Goal: Use online tool/utility: Utilize a website feature to perform a specific function

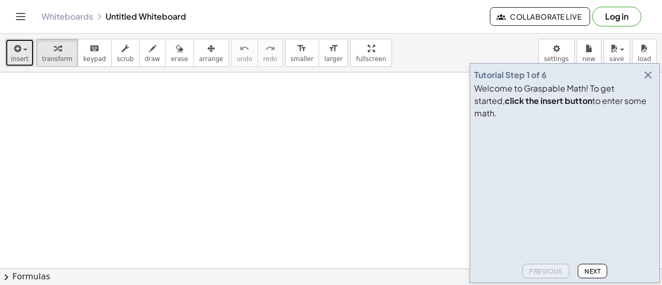
click at [22, 53] on button "insert" at bounding box center [19, 53] width 29 height 28
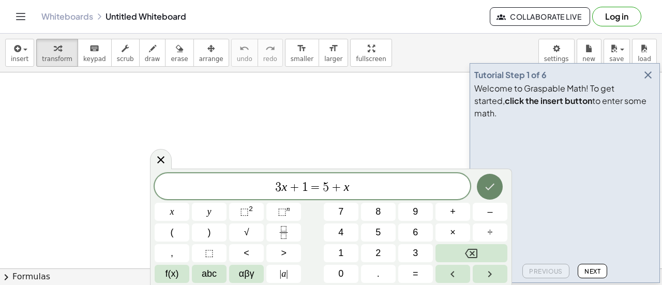
click at [489, 189] on icon "Done" at bounding box center [489, 187] width 9 height 7
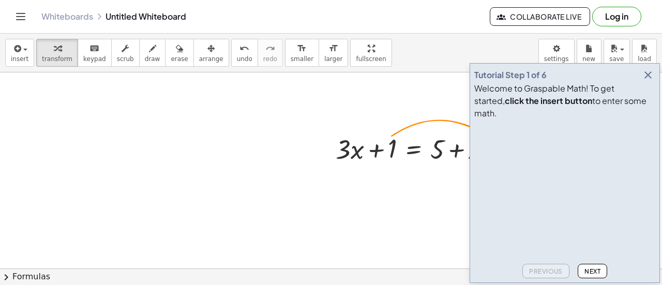
drag, startPoint x: 629, startPoint y: 82, endPoint x: 648, endPoint y: 88, distance: 20.8
click at [648, 82] on div "Tutorial Step 1 of 6" at bounding box center [564, 75] width 181 height 14
click at [648, 81] on icon "button" at bounding box center [648, 75] width 12 height 12
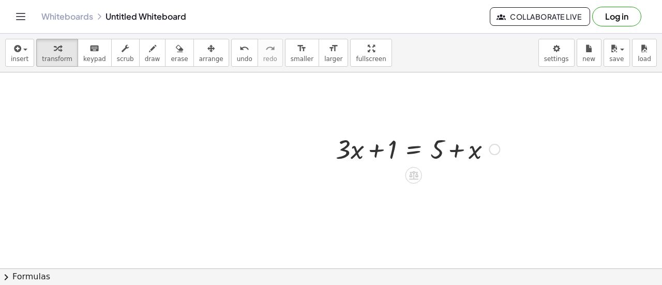
click at [389, 148] on div at bounding box center [417, 148] width 174 height 35
click at [396, 153] on div at bounding box center [417, 148] width 174 height 35
click at [411, 151] on div at bounding box center [417, 148] width 174 height 35
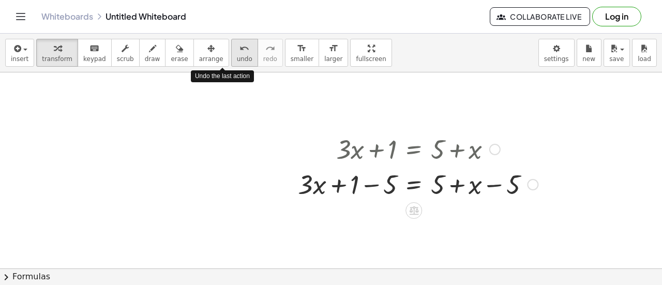
click at [239, 53] on icon "undo" at bounding box center [244, 48] width 10 height 12
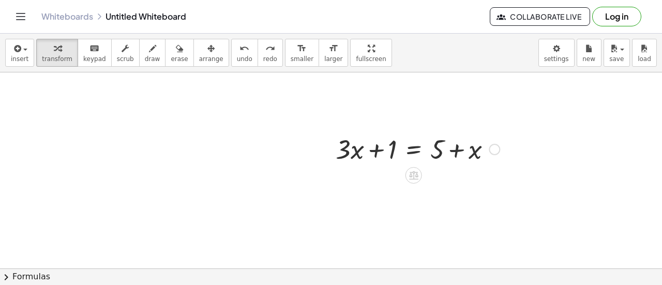
click at [413, 151] on div at bounding box center [417, 148] width 174 height 35
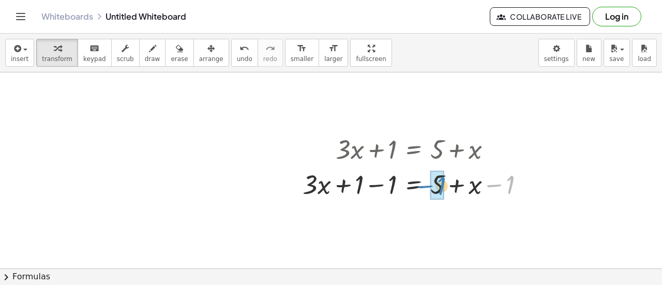
drag, startPoint x: 508, startPoint y: 184, endPoint x: 439, endPoint y: 185, distance: 68.8
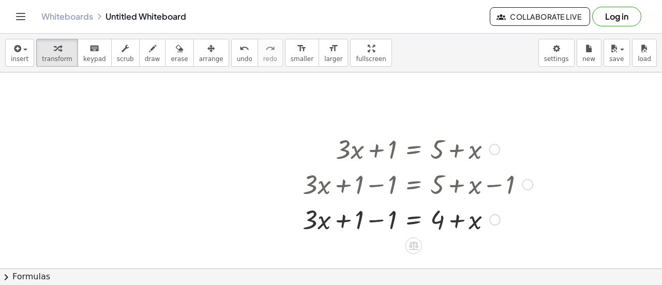
click at [364, 215] on div at bounding box center [417, 218] width 240 height 35
click at [458, 219] on div at bounding box center [417, 218] width 240 height 35
click at [389, 220] on div at bounding box center [417, 218] width 240 height 35
click at [377, 217] on div at bounding box center [417, 218] width 240 height 35
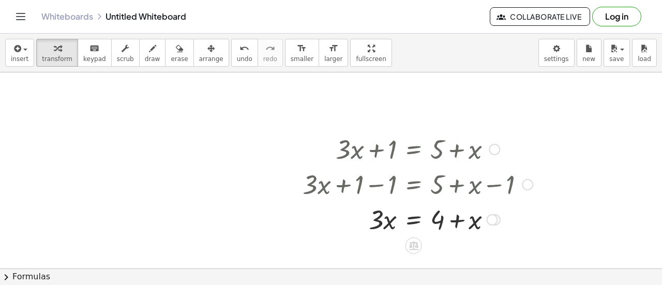
click at [411, 219] on div at bounding box center [417, 218] width 240 height 35
click at [0, 0] on button "9" at bounding box center [0, 0] width 0 height 0
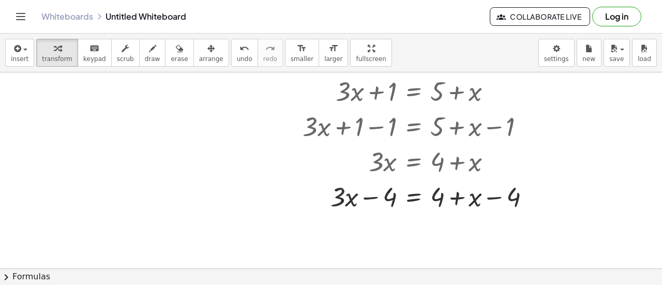
scroll to position [60, 0]
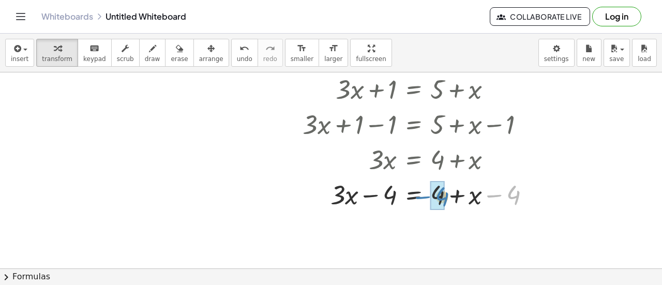
drag, startPoint x: 512, startPoint y: 195, endPoint x: 440, endPoint y: 197, distance: 71.4
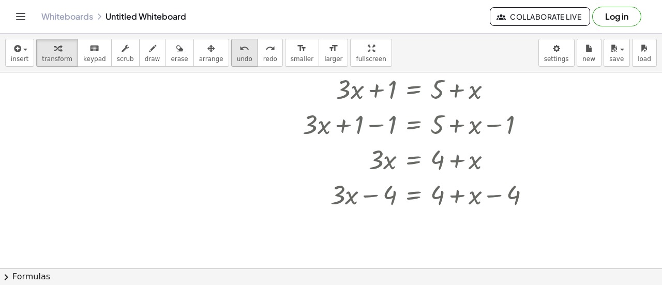
click at [231, 57] on button "undo undo" at bounding box center [244, 53] width 27 height 28
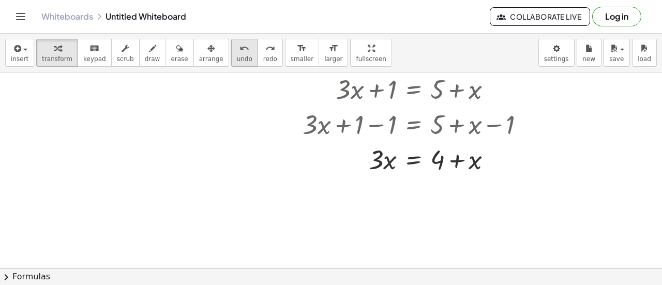
click at [239, 52] on icon "undo" at bounding box center [244, 48] width 10 height 12
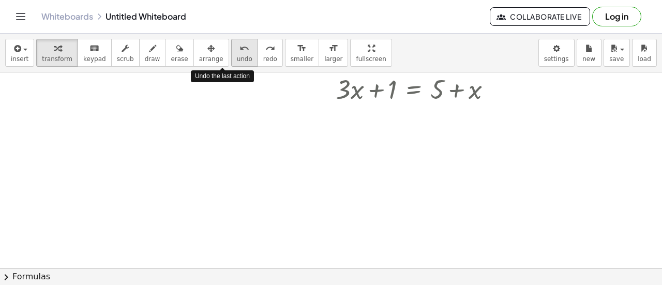
click at [239, 52] on icon "undo" at bounding box center [244, 48] width 10 height 12
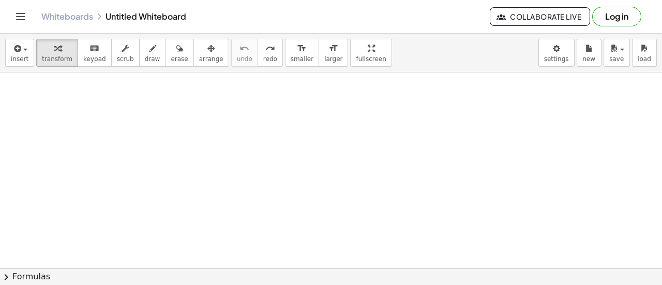
click at [308, 157] on div at bounding box center [331, 208] width 662 height 392
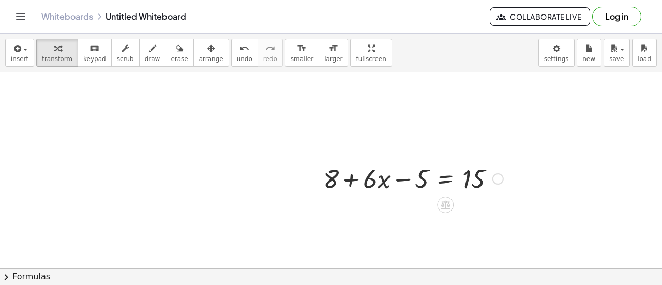
click at [440, 179] on div at bounding box center [413, 177] width 190 height 35
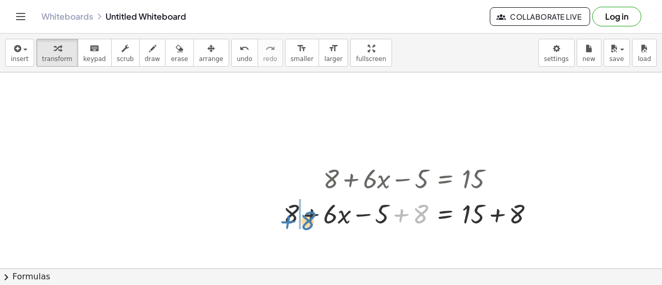
drag, startPoint x: 424, startPoint y: 210, endPoint x: 310, endPoint y: 215, distance: 114.4
click at [310, 215] on div at bounding box center [412, 212] width 269 height 35
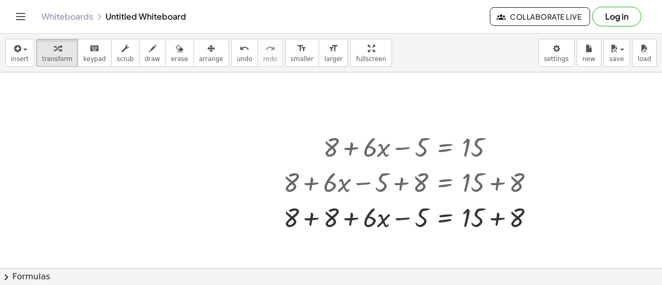
scroll to position [90, 0]
click at [237, 55] on span "undo" at bounding box center [245, 58] width 16 height 7
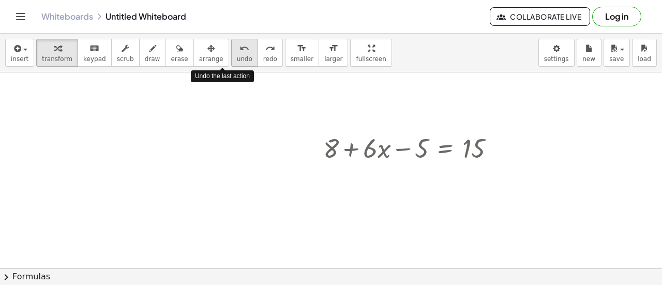
click at [239, 52] on icon "undo" at bounding box center [244, 48] width 10 height 12
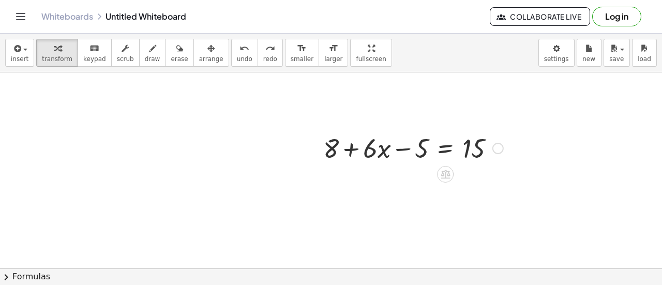
click at [441, 145] on div at bounding box center [413, 147] width 190 height 35
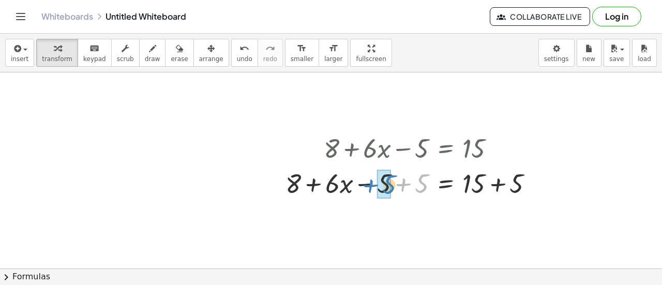
drag, startPoint x: 424, startPoint y: 188, endPoint x: 389, endPoint y: 188, distance: 35.2
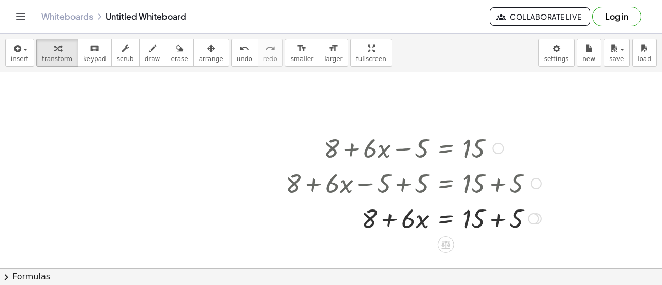
click at [447, 220] on div at bounding box center [413, 217] width 266 height 35
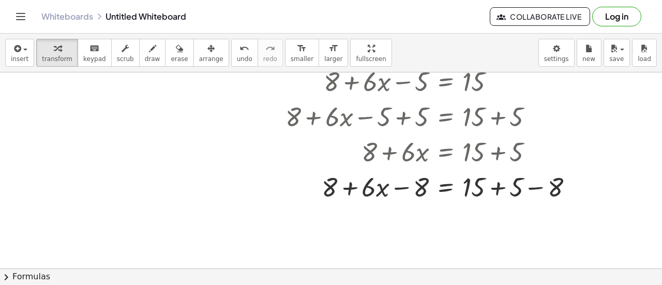
scroll to position [158, 0]
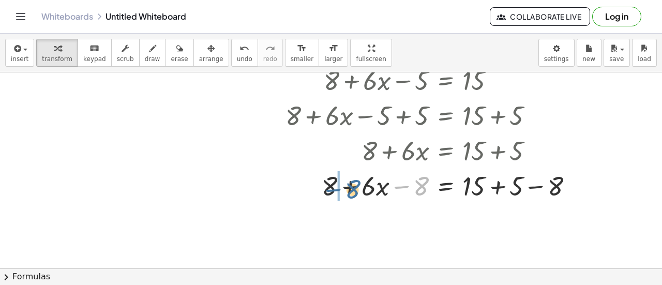
drag, startPoint x: 424, startPoint y: 187, endPoint x: 354, endPoint y: 188, distance: 70.3
click at [354, 188] on div at bounding box center [433, 185] width 306 height 35
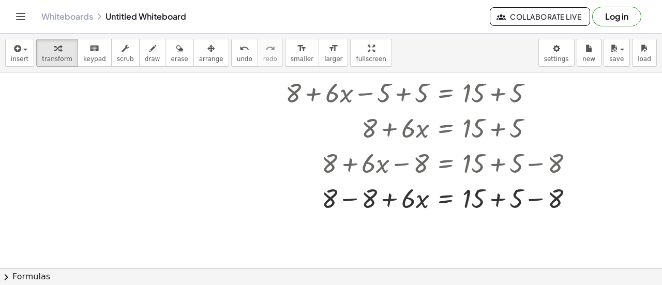
scroll to position [183, 0]
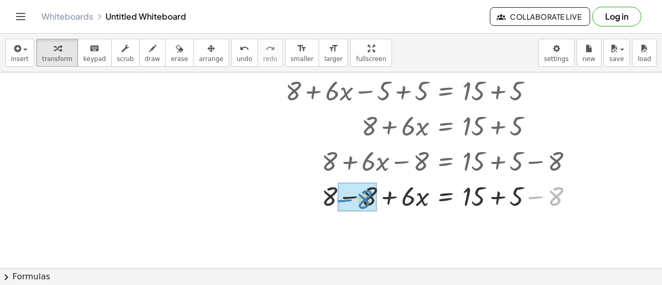
drag, startPoint x: 554, startPoint y: 198, endPoint x: 438, endPoint y: 187, distance: 115.9
click at [399, 192] on div at bounding box center [433, 195] width 306 height 35
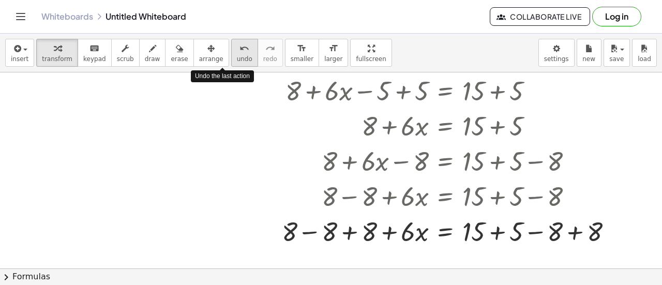
click at [231, 54] on button "undo undo" at bounding box center [244, 53] width 27 height 28
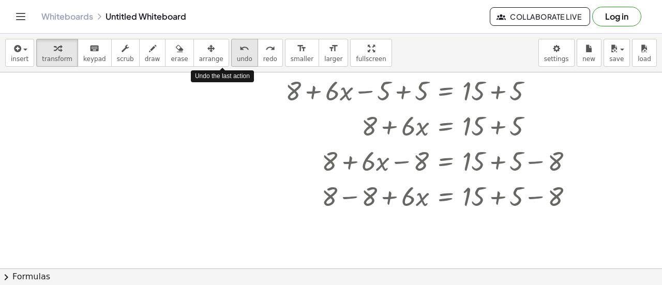
click at [231, 54] on button "undo undo" at bounding box center [244, 53] width 27 height 28
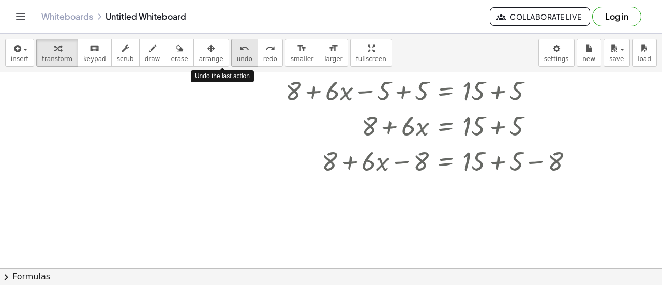
click at [231, 54] on button "undo undo" at bounding box center [244, 53] width 27 height 28
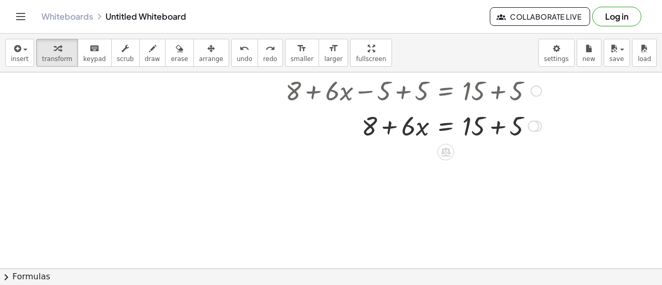
click at [500, 130] on div at bounding box center [413, 125] width 266 height 35
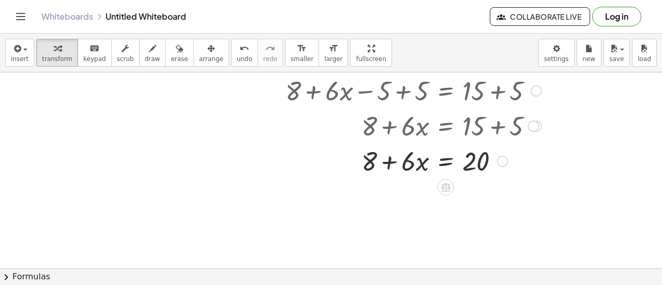
click at [443, 163] on div at bounding box center [413, 160] width 266 height 35
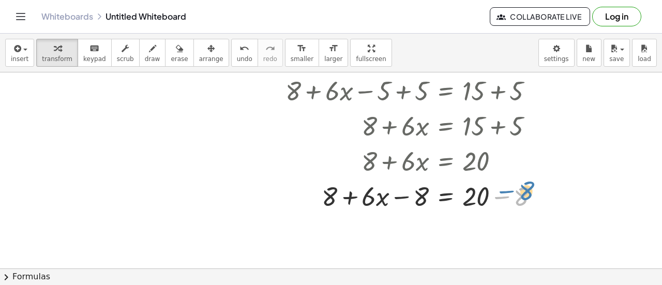
drag, startPoint x: 513, startPoint y: 193, endPoint x: 517, endPoint y: 188, distance: 6.6
click at [517, 188] on div at bounding box center [416, 195] width 272 height 35
drag, startPoint x: 415, startPoint y: 191, endPoint x: 334, endPoint y: 191, distance: 81.2
click at [334, 191] on div at bounding box center [416, 195] width 272 height 35
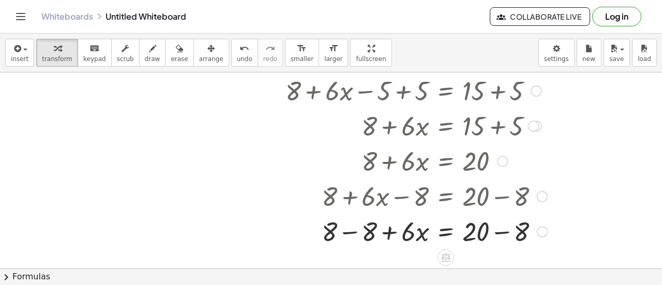
click at [371, 233] on div at bounding box center [416, 230] width 272 height 35
click at [515, 236] on div at bounding box center [416, 230] width 272 height 35
click at [447, 231] on div at bounding box center [416, 230] width 272 height 35
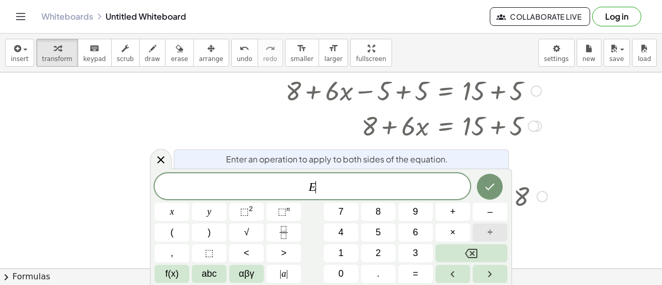
click at [497, 233] on button "÷" at bounding box center [490, 232] width 35 height 18
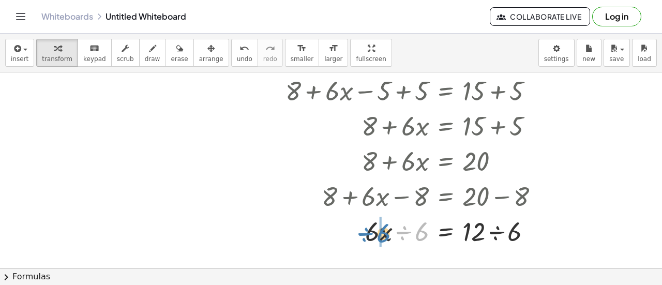
drag, startPoint x: 417, startPoint y: 232, endPoint x: 377, endPoint y: 233, distance: 39.3
click at [377, 233] on div at bounding box center [416, 230] width 272 height 35
click at [406, 238] on div at bounding box center [416, 230] width 272 height 35
click at [496, 232] on div at bounding box center [416, 230] width 272 height 35
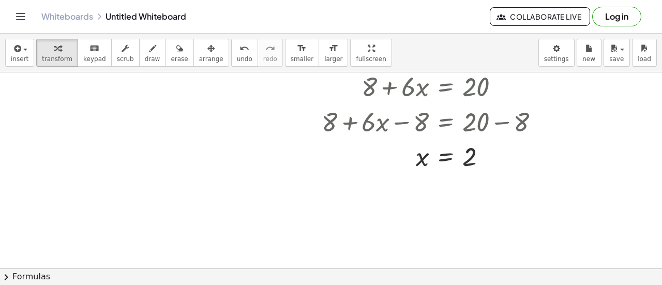
scroll to position [273, 0]
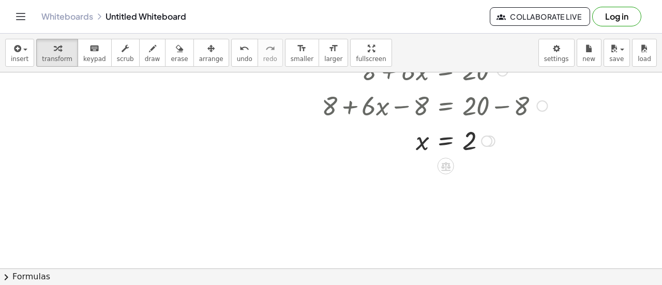
click at [499, 146] on div at bounding box center [416, 140] width 272 height 34
click at [466, 206] on div at bounding box center [331, 94] width 662 height 590
